Goal: Information Seeking & Learning: Learn about a topic

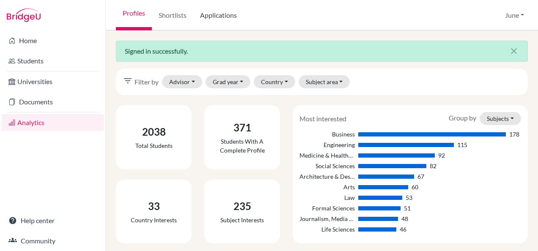
click at [224, 14] on link "Applications" at bounding box center [218, 15] width 50 height 30
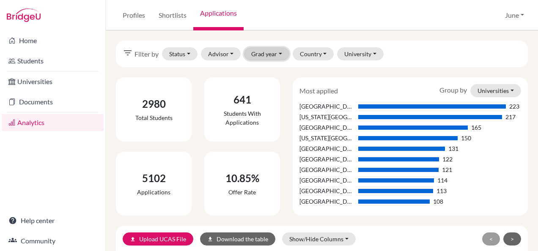
click at [271, 50] on button "Grad year" at bounding box center [266, 53] width 45 height 13
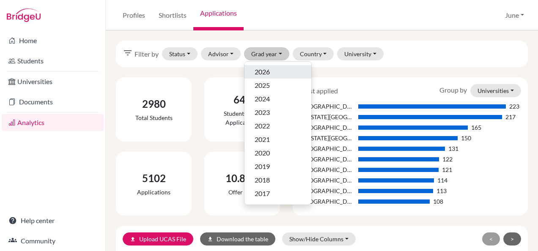
click at [273, 70] on div "2026" at bounding box center [277, 72] width 47 height 10
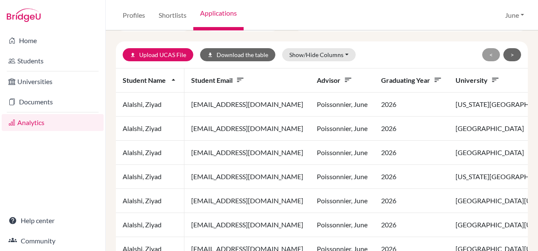
scroll to position [169, 0]
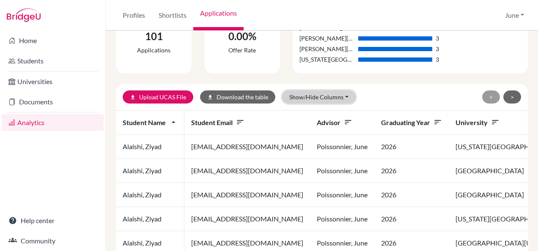
click at [339, 96] on button "Show/Hide Columns" at bounding box center [319, 96] width 74 height 13
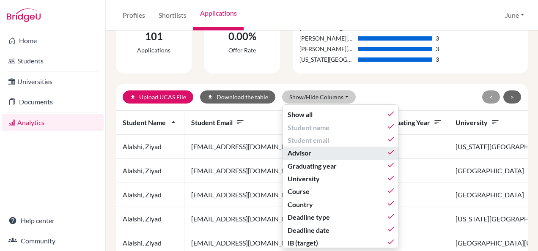
click at [318, 150] on div "Advisor done" at bounding box center [340, 153] width 107 height 10
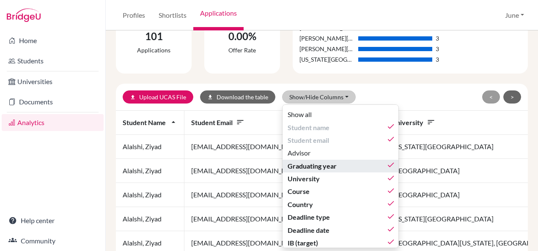
click at [320, 164] on span "Graduating year" at bounding box center [311, 166] width 49 height 10
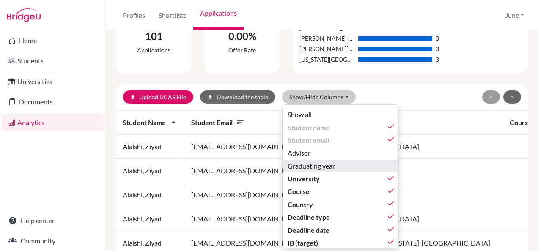
scroll to position [42, 0]
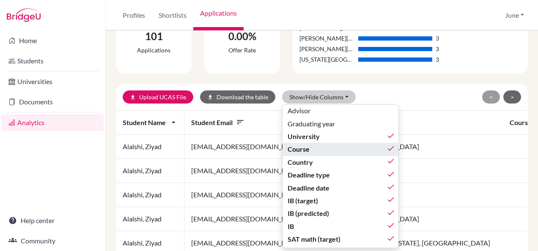
click at [305, 150] on span "Course" at bounding box center [298, 149] width 22 height 10
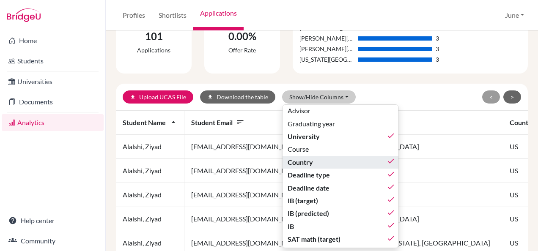
click at [306, 161] on span "Country" at bounding box center [299, 162] width 25 height 10
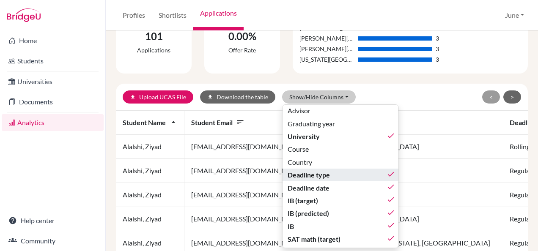
click at [320, 174] on span "Deadline type" at bounding box center [308, 175] width 42 height 10
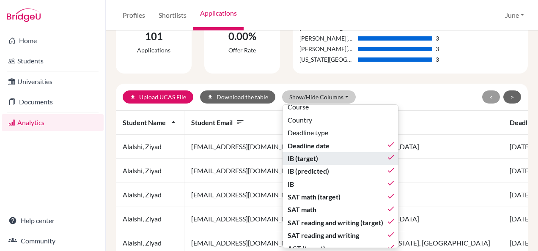
click at [318, 158] on div "IB (target) done" at bounding box center [340, 158] width 107 height 10
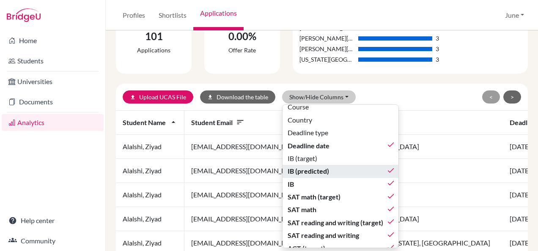
click at [318, 167] on span "IB (predicted)" at bounding box center [307, 171] width 41 height 10
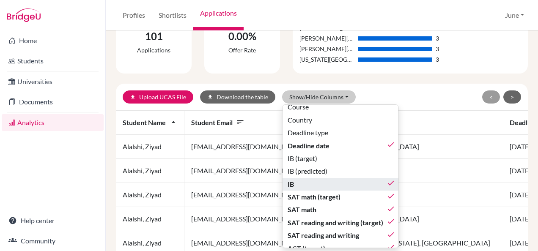
click at [317, 182] on div "IB done" at bounding box center [340, 184] width 107 height 10
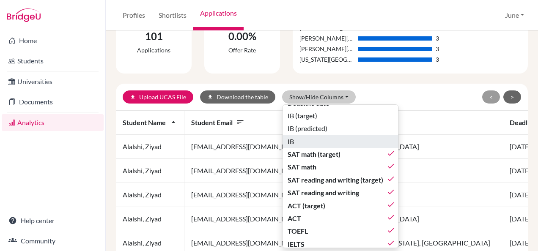
scroll to position [169, 0]
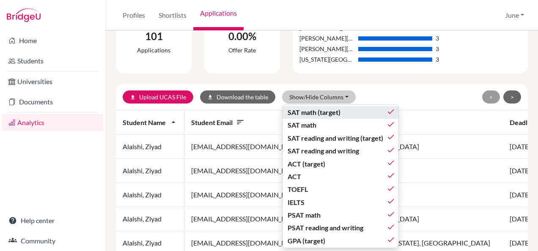
click at [324, 112] on span "SAT math (target)" at bounding box center [313, 112] width 53 height 10
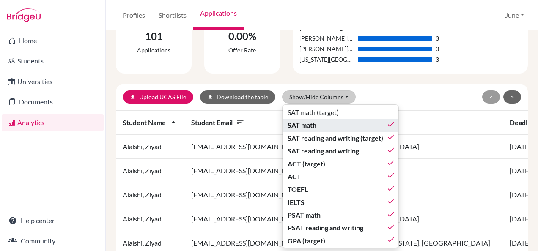
click at [321, 125] on div "SAT math done" at bounding box center [340, 125] width 107 height 10
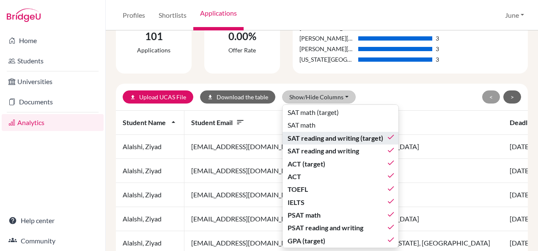
click at [322, 135] on span "SAT reading and writing (target)" at bounding box center [335, 138] width 96 height 10
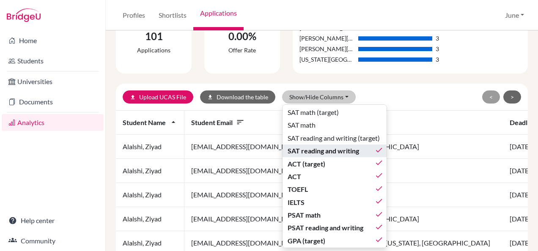
click at [322, 151] on span "SAT reading and writing" at bounding box center [322, 151] width 71 height 10
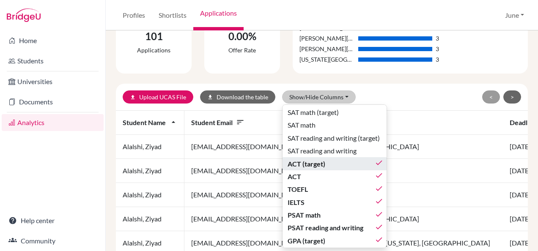
click at [319, 165] on span "ACT (target)" at bounding box center [306, 164] width 38 height 10
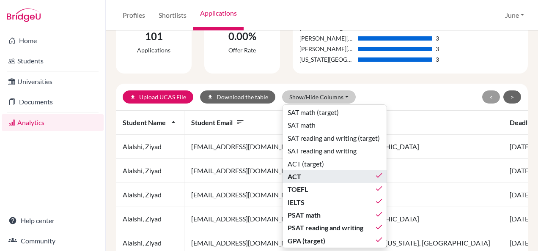
click at [317, 178] on div "ACT done" at bounding box center [335, 177] width 96 height 10
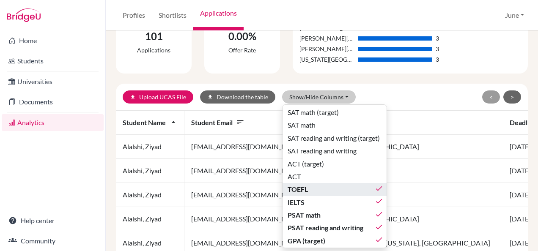
click at [317, 191] on div "TOEFL done" at bounding box center [335, 189] width 96 height 10
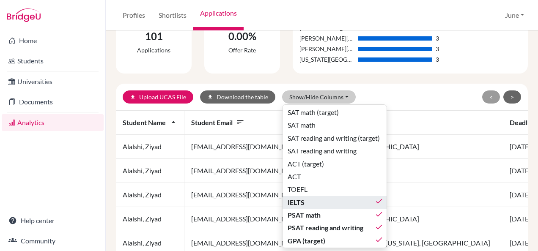
click at [317, 204] on div "IELTS done" at bounding box center [335, 202] width 96 height 10
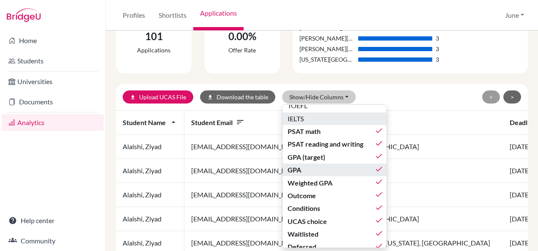
scroll to position [254, 0]
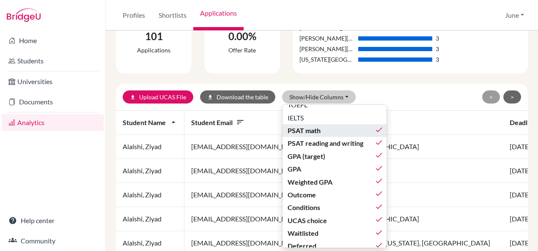
click at [300, 131] on span "PSAT math" at bounding box center [303, 131] width 33 height 10
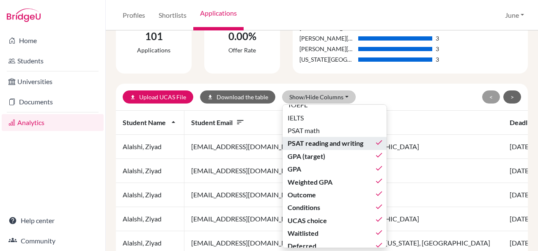
click at [306, 145] on span "PSAT reading and writing" at bounding box center [325, 143] width 76 height 10
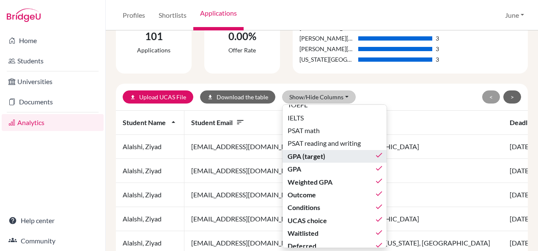
click at [308, 158] on span "GPA (target)" at bounding box center [306, 156] width 38 height 10
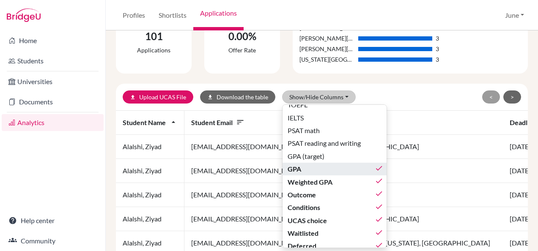
click at [307, 168] on div "GPA done" at bounding box center [335, 169] width 96 height 10
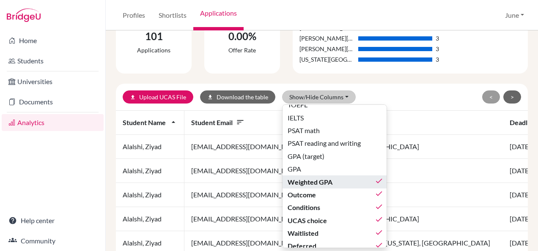
click at [309, 180] on span "Weighted GPA" at bounding box center [309, 182] width 45 height 10
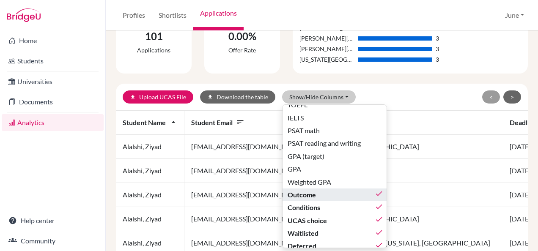
click at [310, 192] on span "Outcome" at bounding box center [301, 195] width 28 height 10
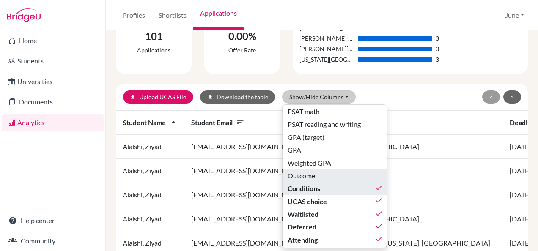
scroll to position [281, 0]
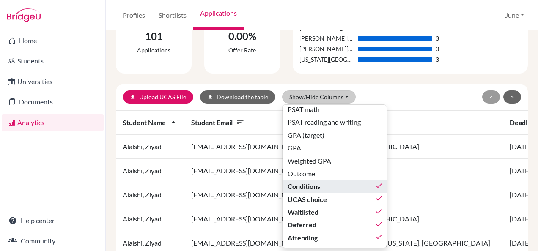
click at [312, 181] on span "Conditions" at bounding box center [303, 186] width 33 height 10
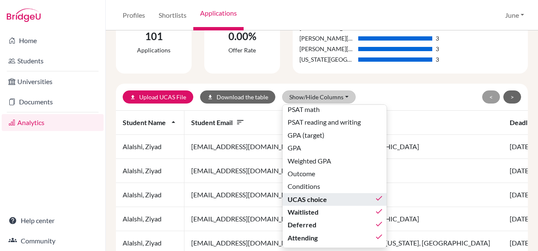
click at [317, 194] on span "UCAS choice" at bounding box center [306, 199] width 39 height 10
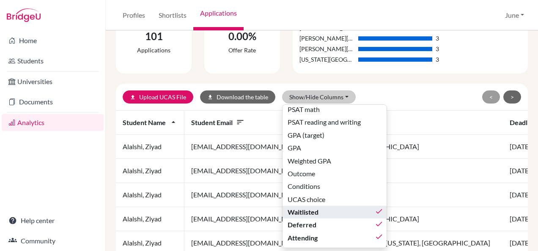
click at [317, 207] on div "Waitlisted done" at bounding box center [335, 212] width 96 height 10
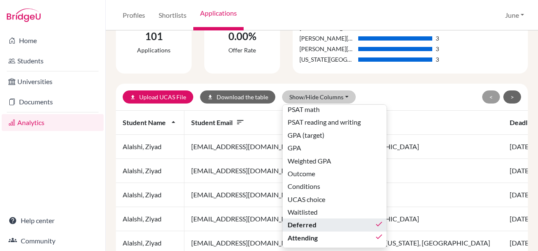
click at [320, 220] on div "Deferred done" at bounding box center [335, 225] width 96 height 10
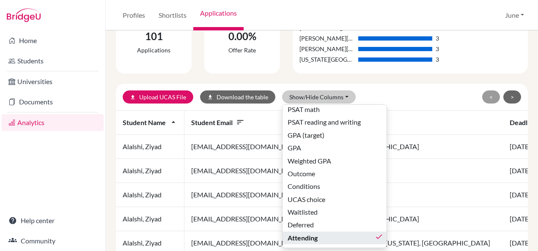
click at [321, 233] on div "Attending done" at bounding box center [335, 238] width 96 height 10
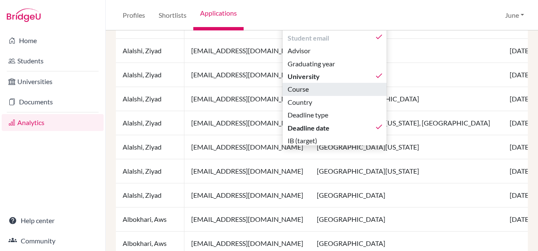
scroll to position [254, 0]
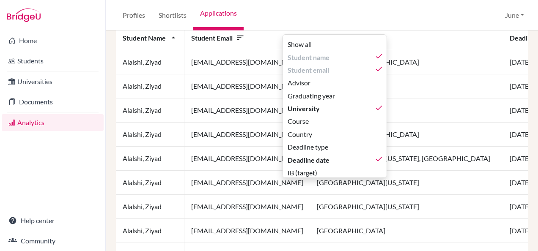
click at [524, 80] on div "filter_list Filter by Status Not sent Sent Successful Attending Advisor Poisson…" at bounding box center [322, 140] width 432 height 221
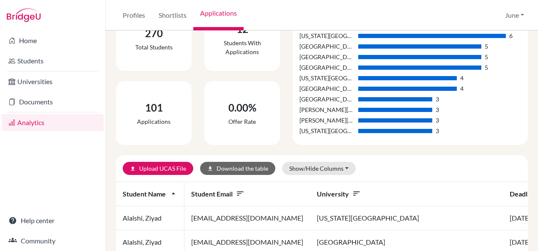
scroll to position [127, 0]
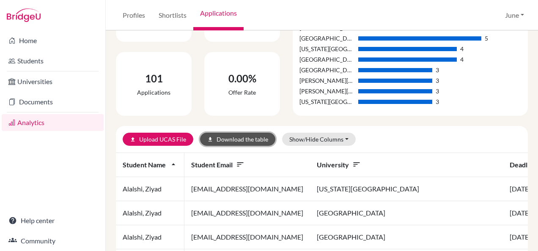
click at [221, 142] on button "download Download the table" at bounding box center [237, 139] width 75 height 13
click at [109, 105] on div "101 Applications" at bounding box center [153, 84] width 88 height 64
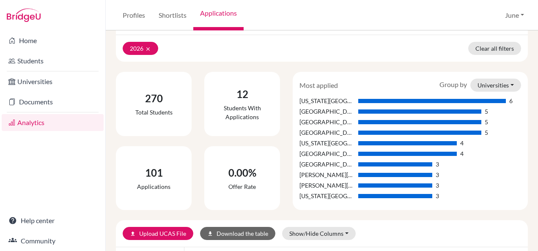
scroll to position [0, 0]
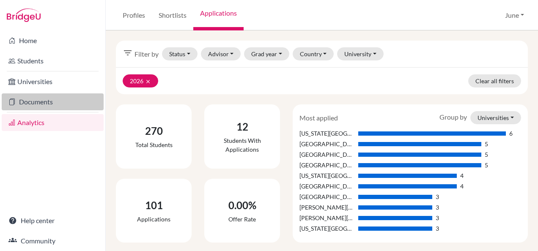
click at [37, 102] on link "Documents" at bounding box center [53, 101] width 102 height 17
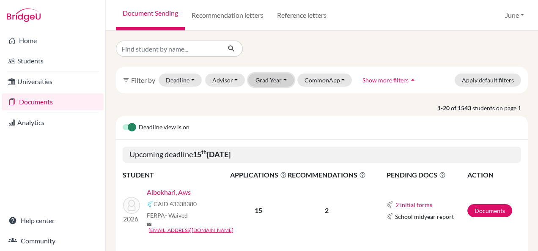
click at [274, 81] on button "Grad Year" at bounding box center [271, 80] width 46 height 13
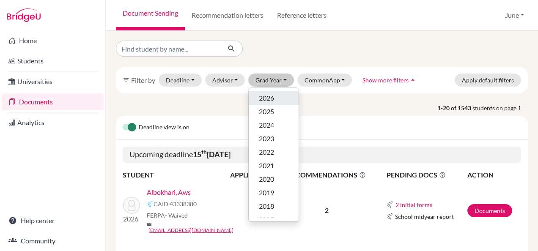
click at [273, 99] on span "2026" at bounding box center [266, 98] width 15 height 10
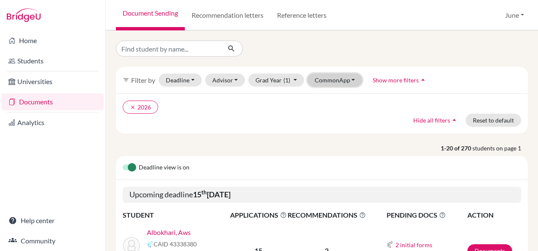
click at [341, 82] on button "CommonApp" at bounding box center [334, 80] width 55 height 13
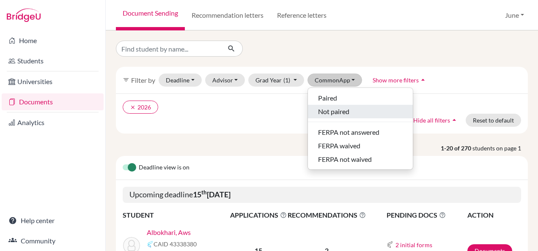
click at [344, 109] on span "Not paired" at bounding box center [333, 112] width 31 height 10
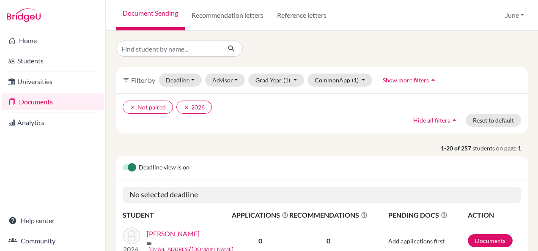
click at [337, 68] on div "filter_list Filter by Deadline - Select a date range Or double click for a sing…" at bounding box center [322, 80] width 412 height 27
click at [362, 77] on button "CommonApp (1)" at bounding box center [339, 80] width 65 height 13
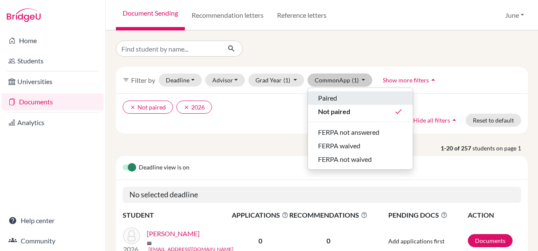
click at [338, 100] on div "Paired" at bounding box center [360, 98] width 85 height 10
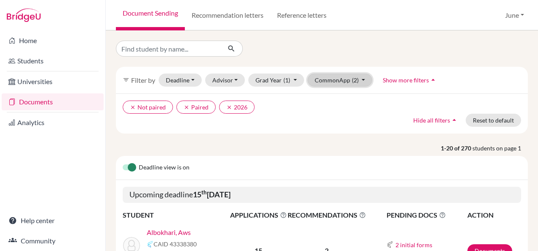
click at [352, 79] on span "(2)" at bounding box center [355, 80] width 7 height 7
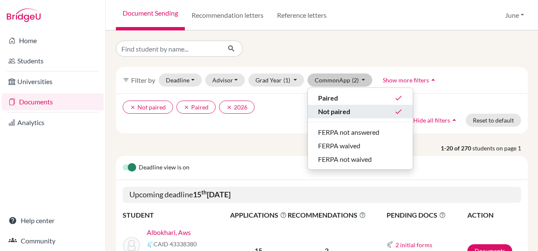
click at [357, 109] on div "Not paired done" at bounding box center [360, 112] width 85 height 10
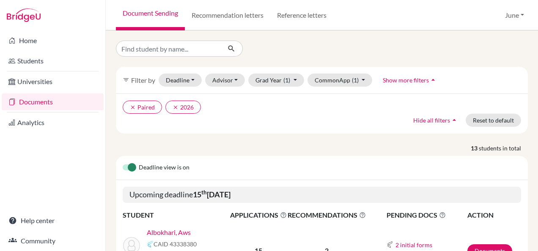
click at [297, 162] on div "Deadline view is on" at bounding box center [322, 168] width 412 height 24
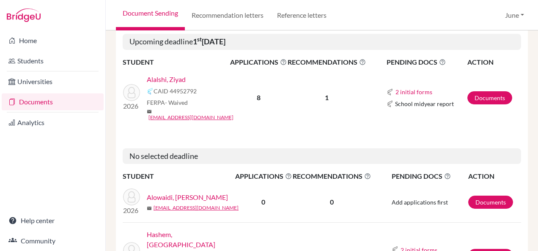
scroll to position [703, 0]
